Goal: Task Accomplishment & Management: Use online tool/utility

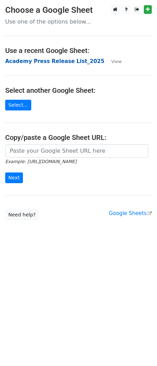
click at [36, 63] on strong "Academy Press Release List_2025" at bounding box center [54, 61] width 99 height 6
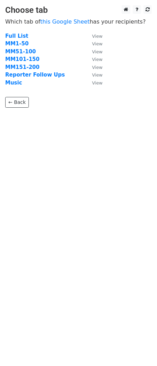
click at [36, 63] on td "MM101-150" at bounding box center [45, 59] width 80 height 8
click at [20, 49] on strong "MM51-100" at bounding box center [20, 52] width 30 height 6
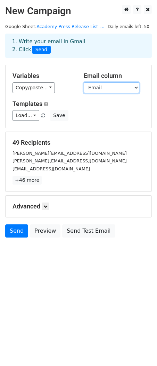
click at [97, 90] on select "Email [PERSON_NAME] Phone Publication Title/Position Notes" at bounding box center [110, 87] width 55 height 11
click at [65, 28] on link "Academy Press Release List_..." at bounding box center [70, 26] width 68 height 5
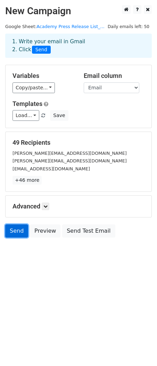
click at [12, 230] on link "Send" at bounding box center [16, 231] width 23 height 13
